Goal: Information Seeking & Learning: Learn about a topic

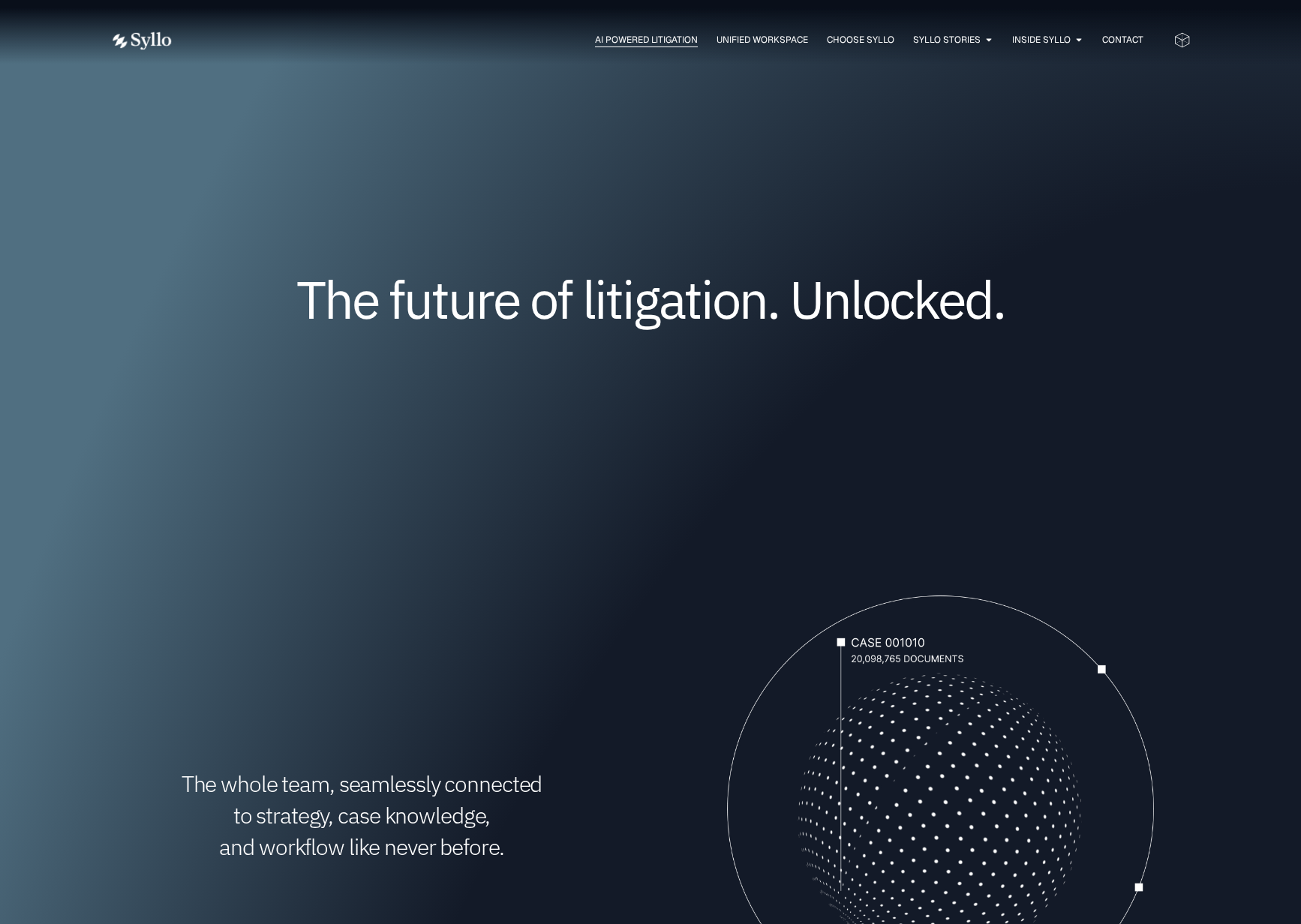
click at [629, 40] on span "AI Powered Litigation" at bounding box center [646, 40] width 103 height 13
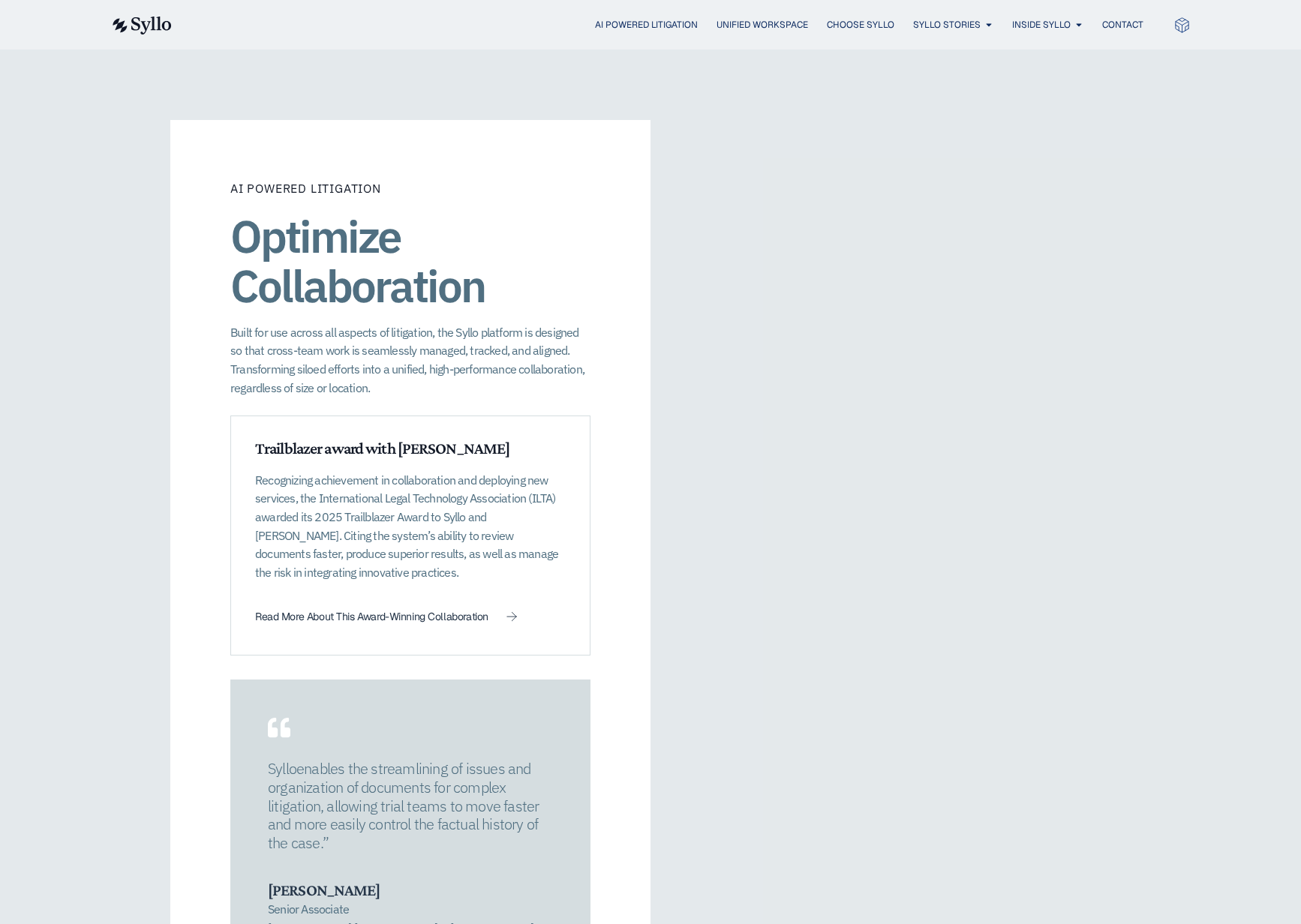
scroll to position [1937, 0]
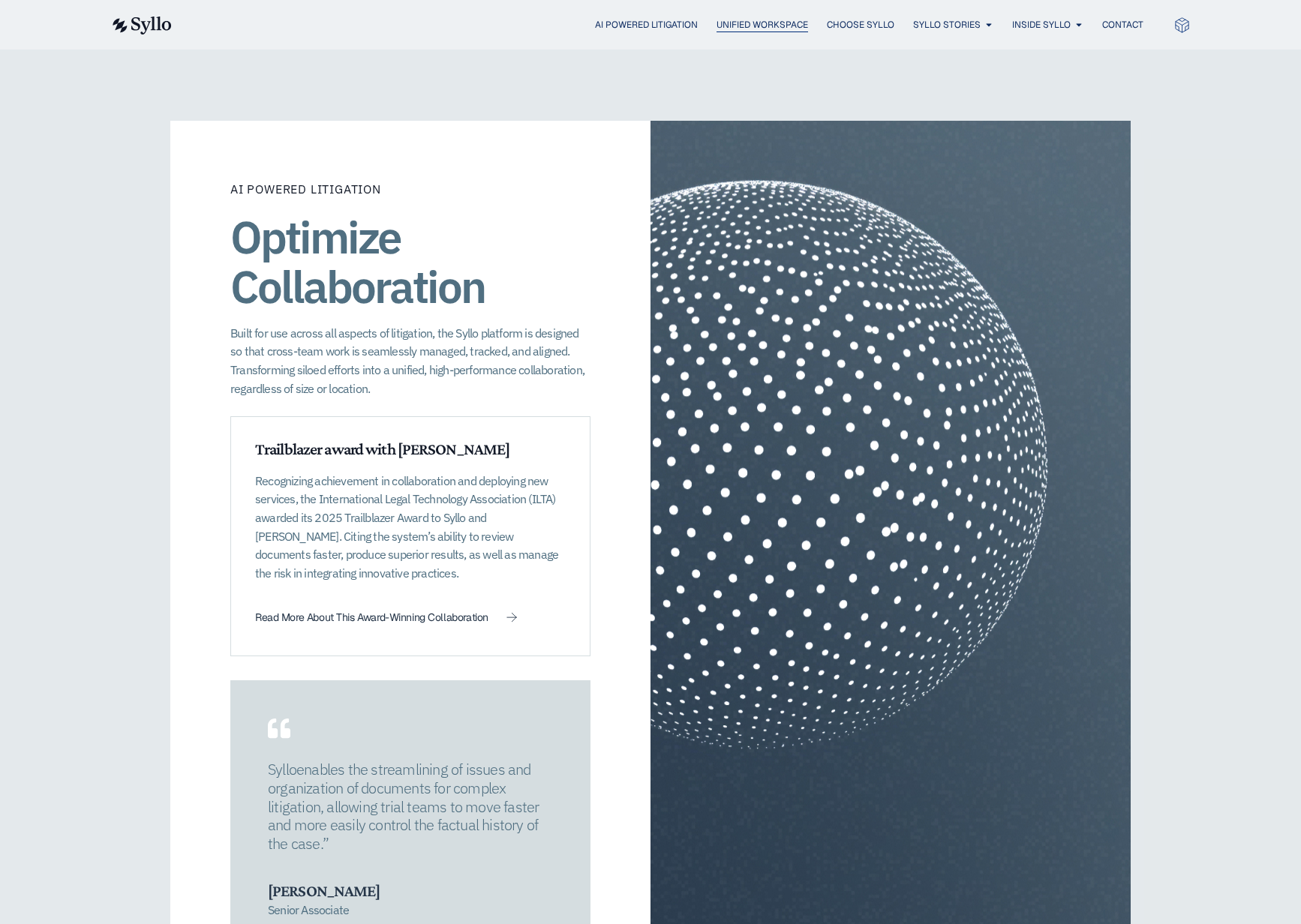
click at [761, 28] on span "Unified Workspace" at bounding box center [763, 25] width 92 height 13
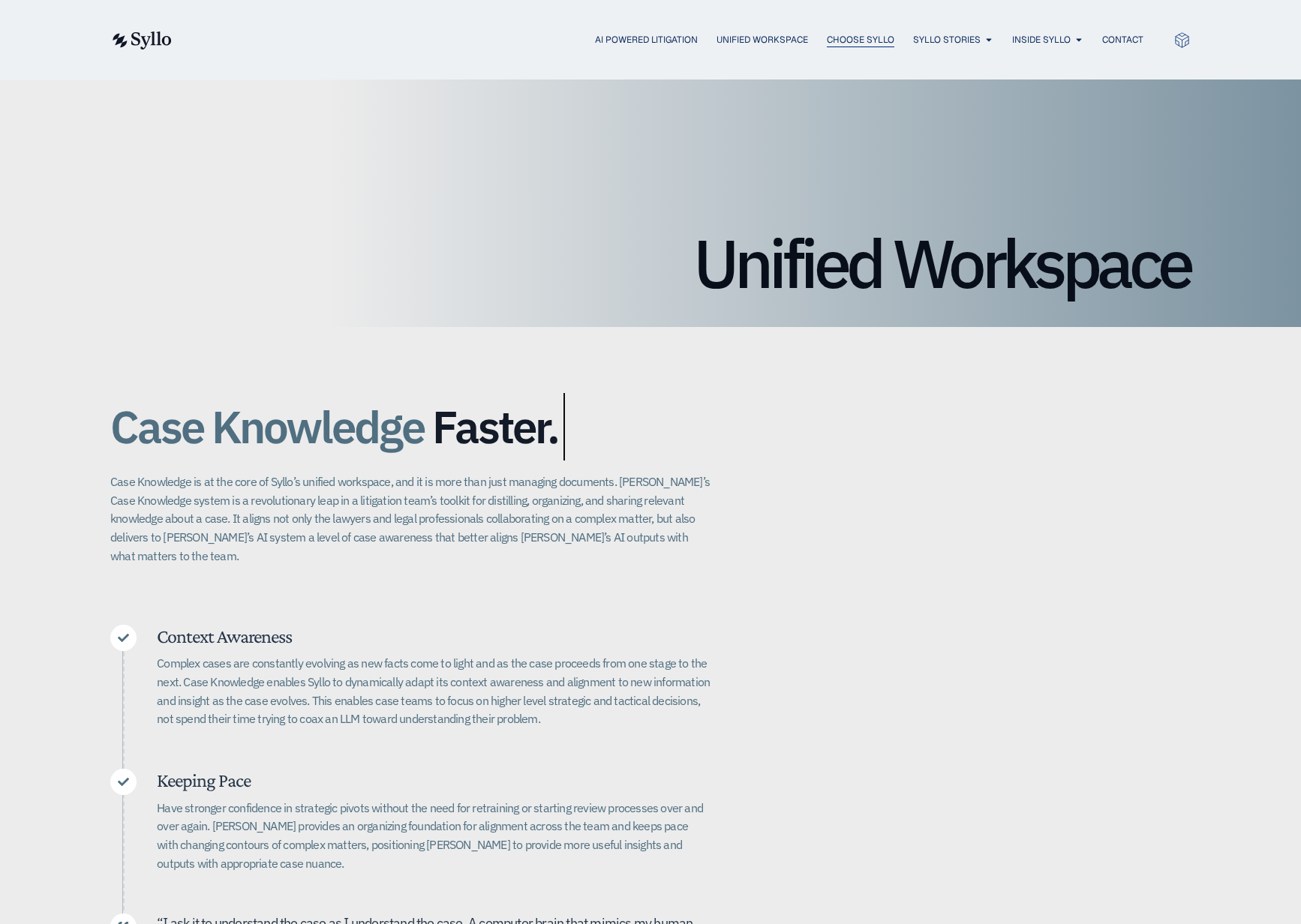
click at [858, 40] on span "Choose Syllo" at bounding box center [860, 40] width 67 height 13
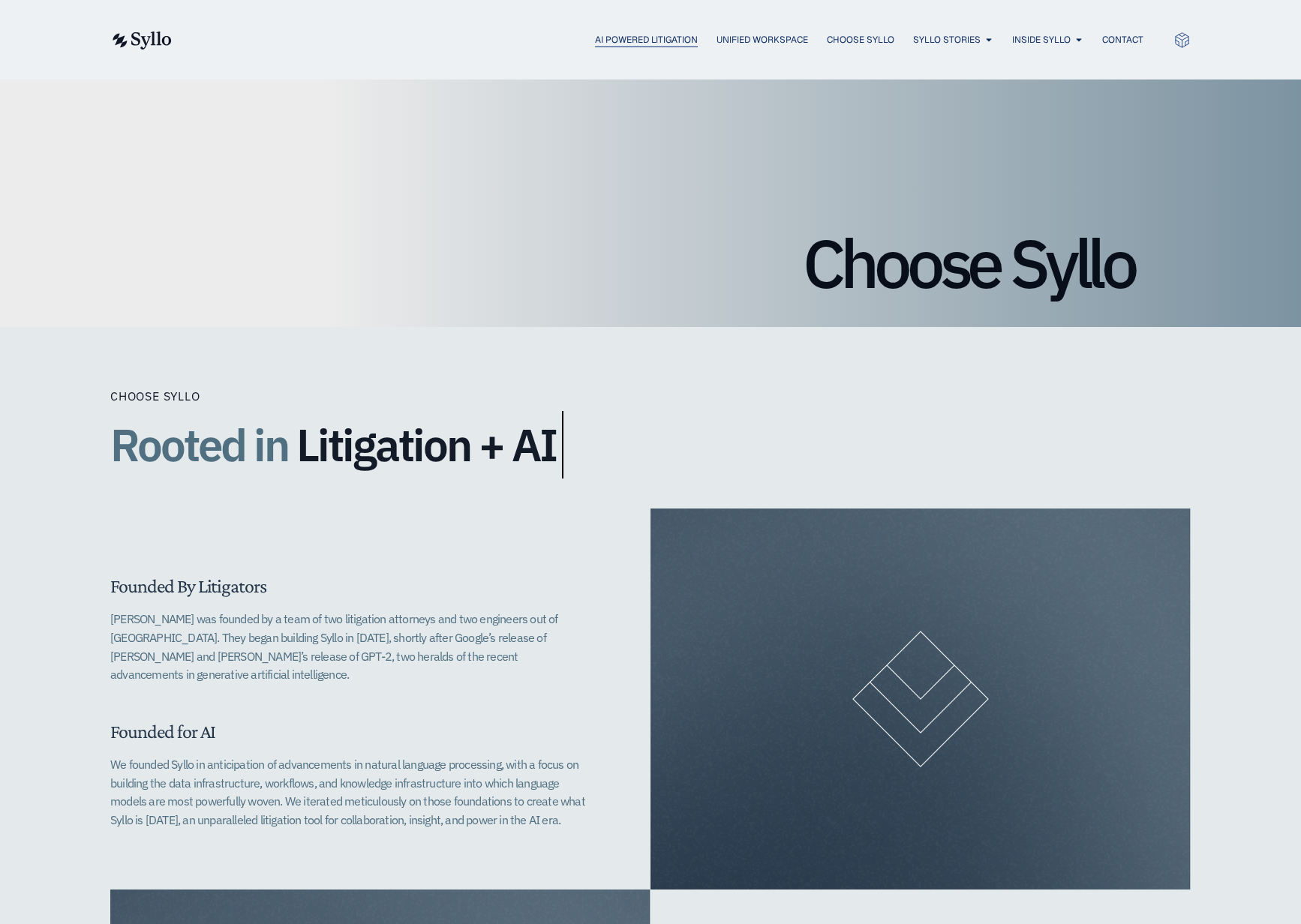
click at [632, 44] on span "AI Powered Litigation" at bounding box center [646, 40] width 103 height 13
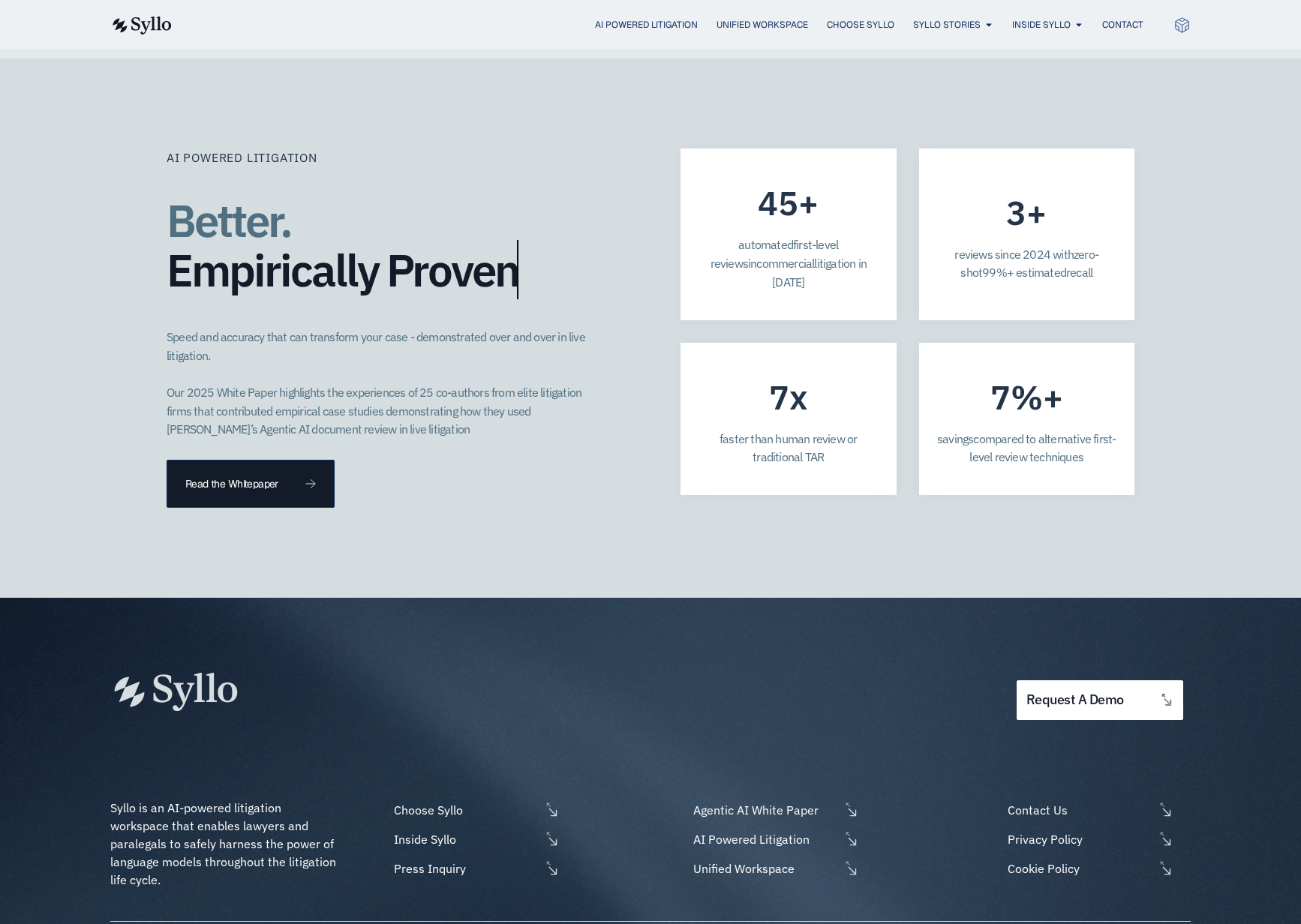
scroll to position [4014, 0]
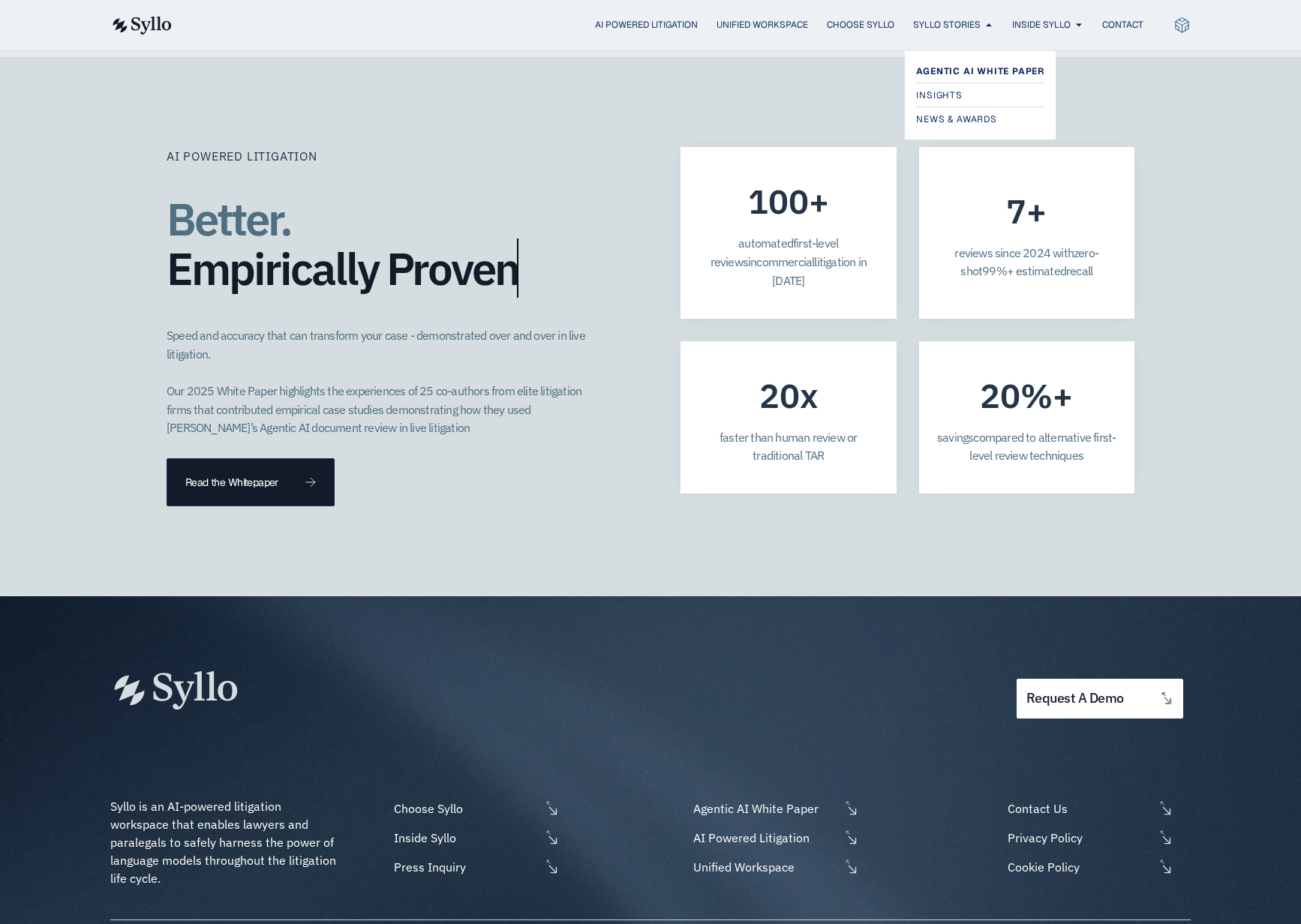
click at [961, 69] on span "Agentic AI White Paper" at bounding box center [980, 71] width 128 height 18
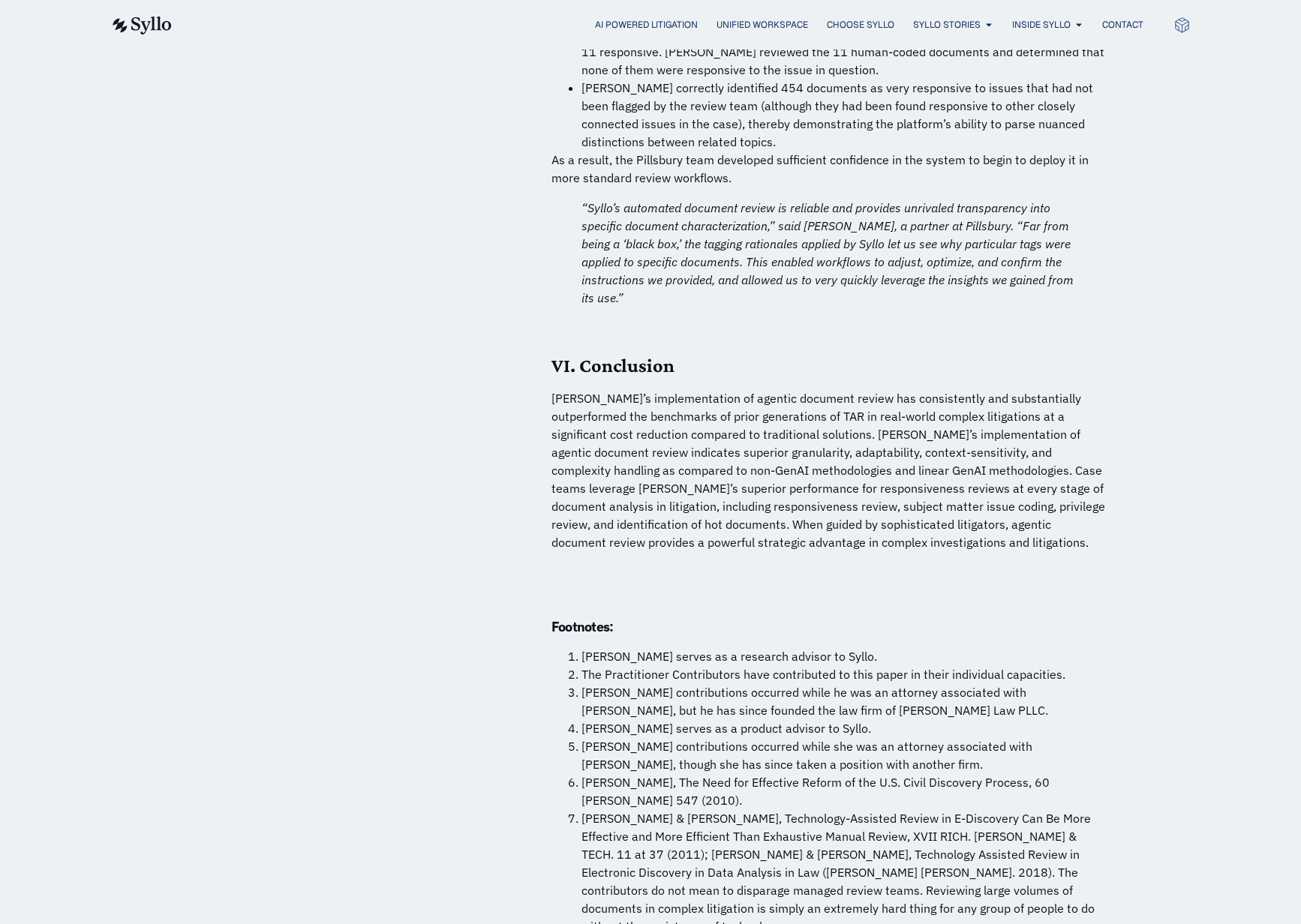
scroll to position [10470, 0]
